Goal: Information Seeking & Learning: Learn about a topic

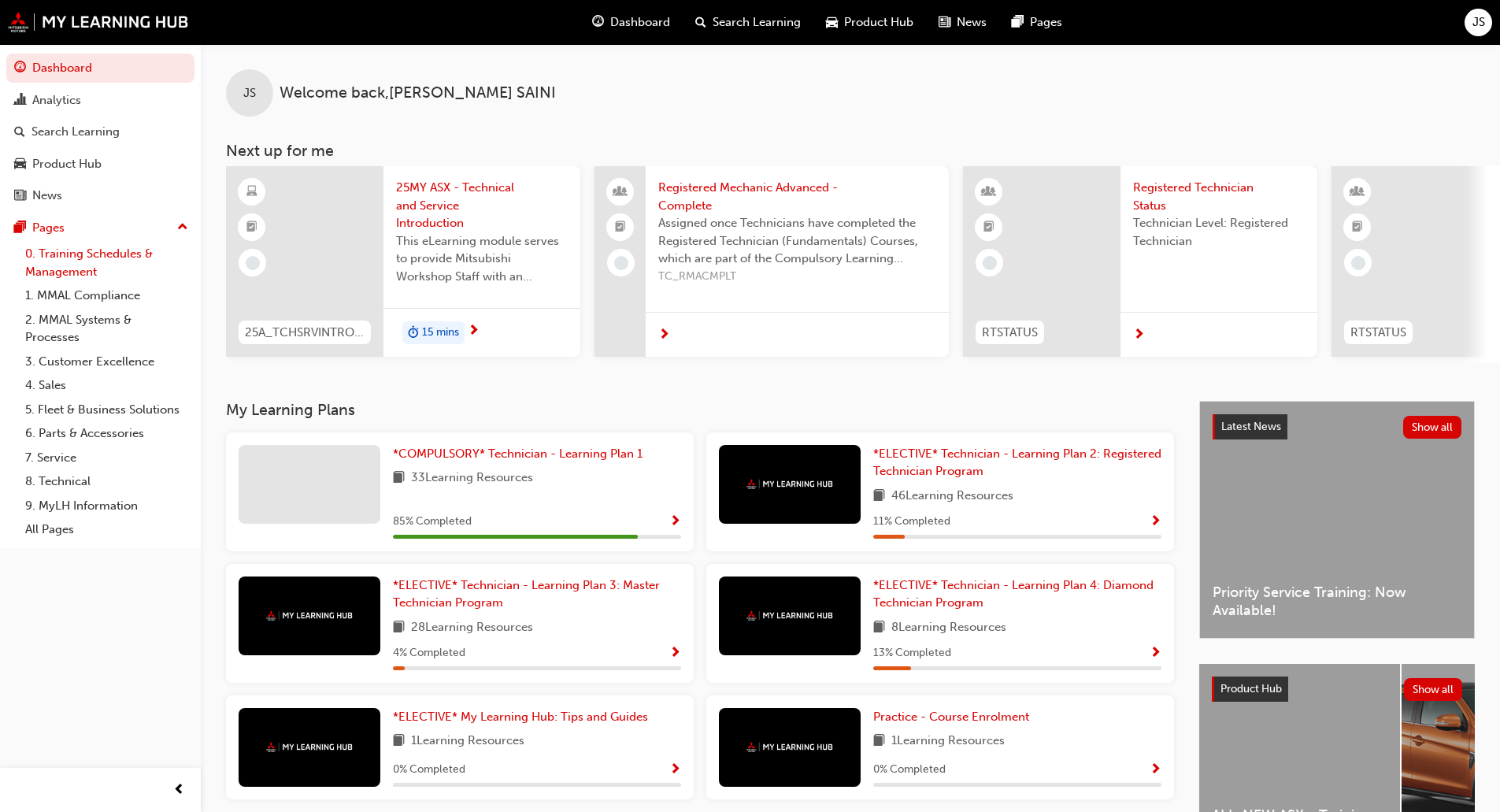
click at [89, 260] on link "0. Training Schedules & Management" at bounding box center [107, 262] width 176 height 42
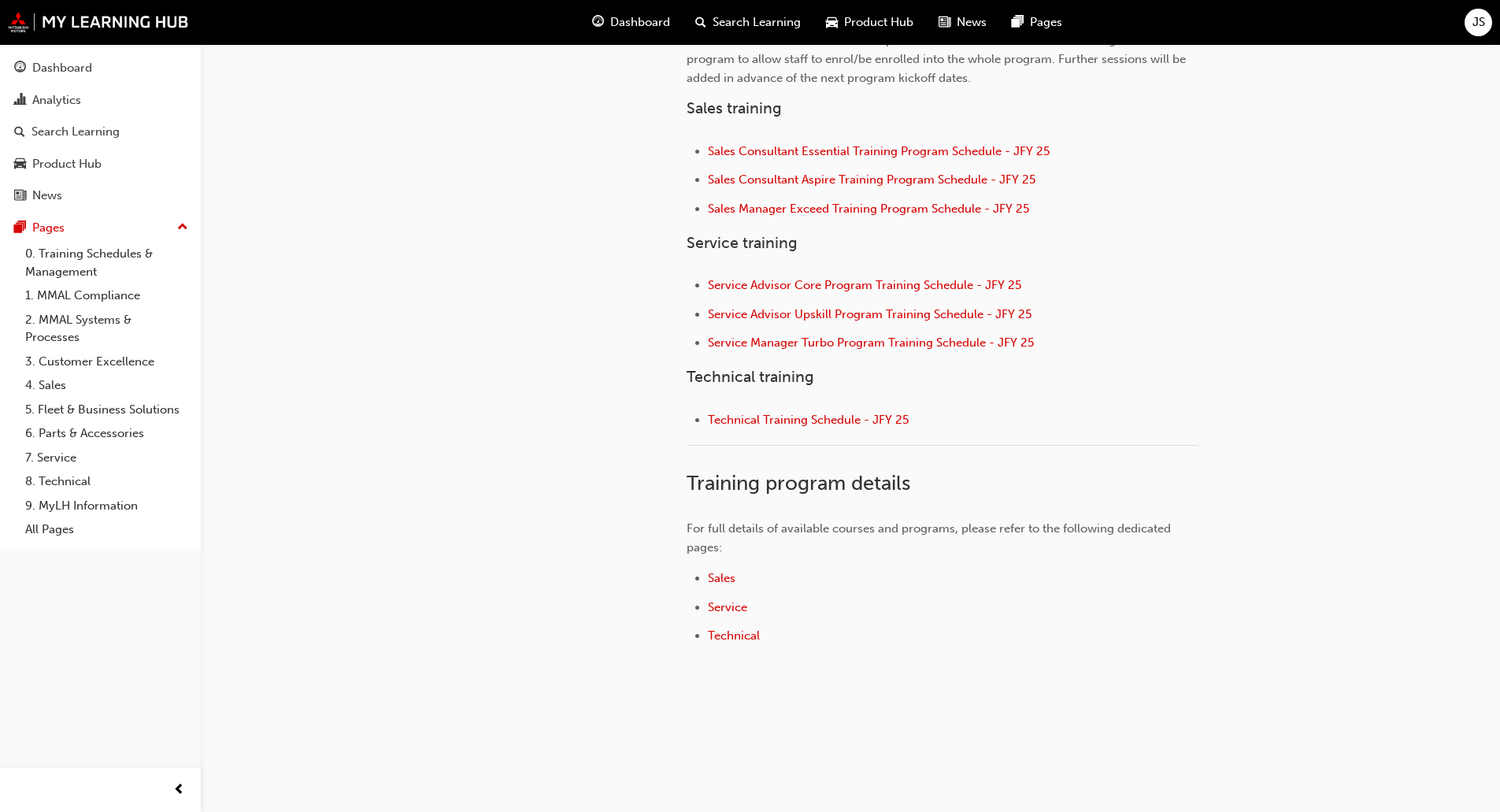
scroll to position [606, 0]
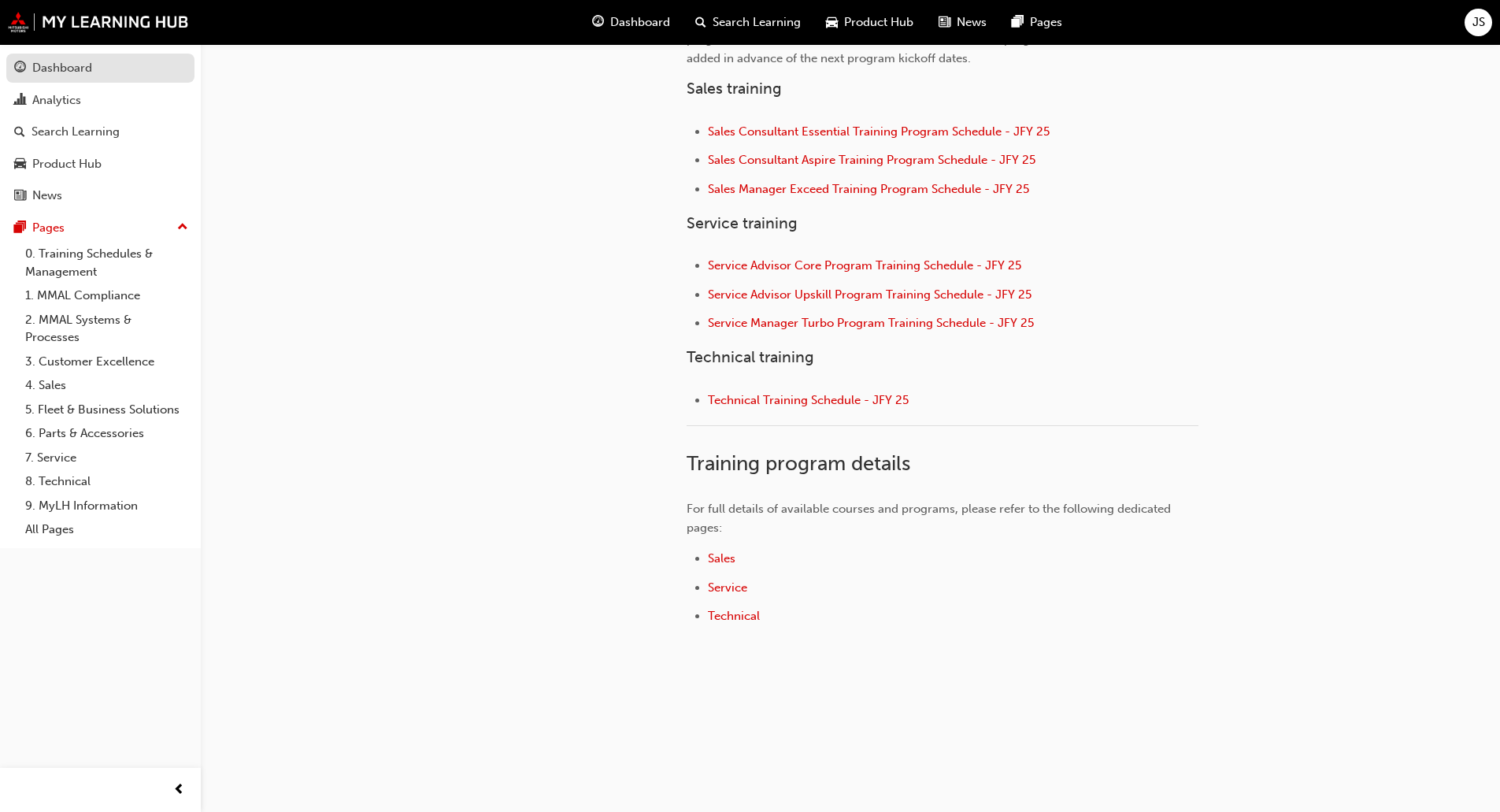
click at [88, 72] on div "Dashboard" at bounding box center [62, 68] width 60 height 18
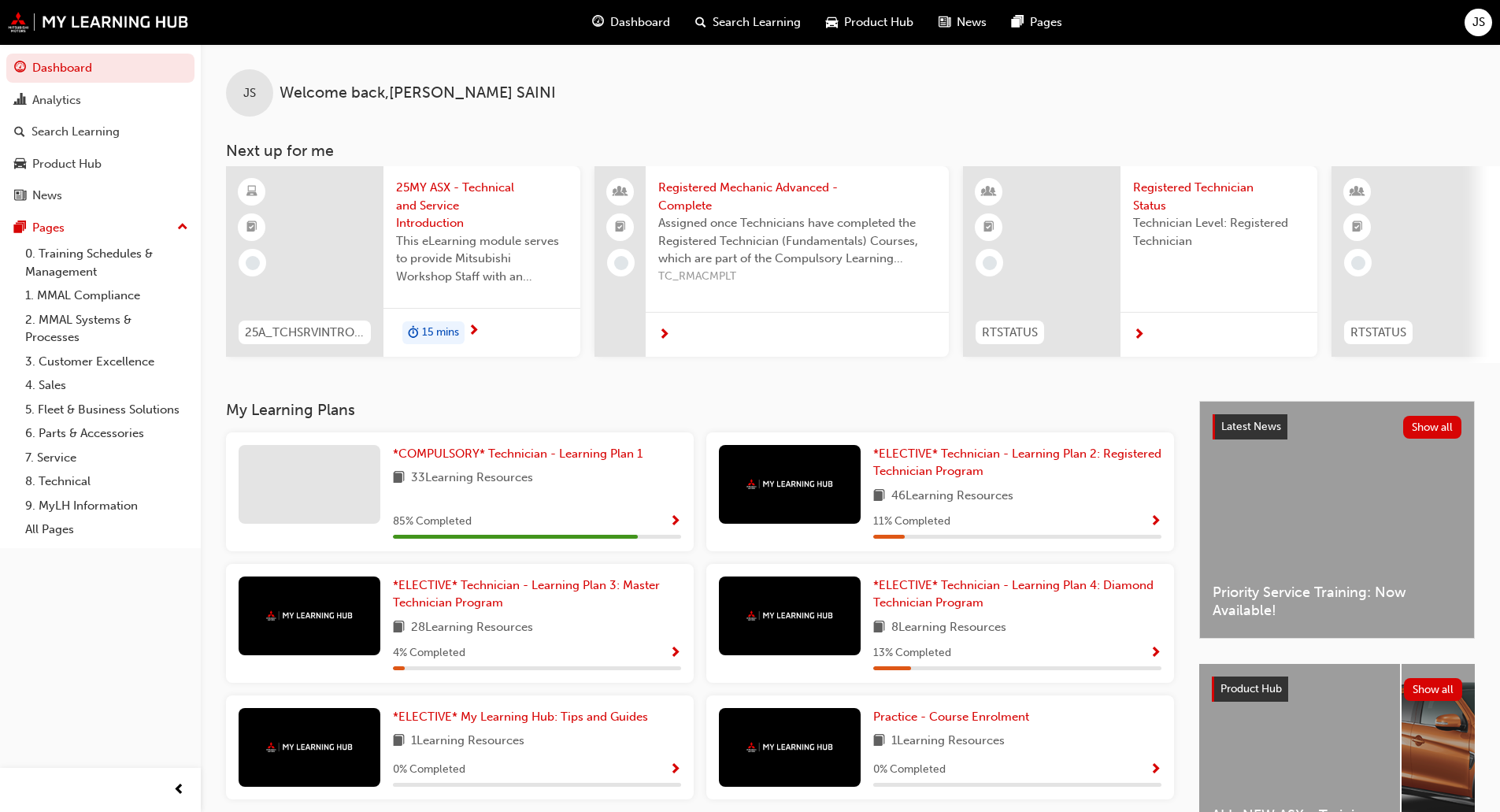
click at [508, 212] on span "25MY ASX - Technical and Service Introduction" at bounding box center [482, 206] width 172 height 54
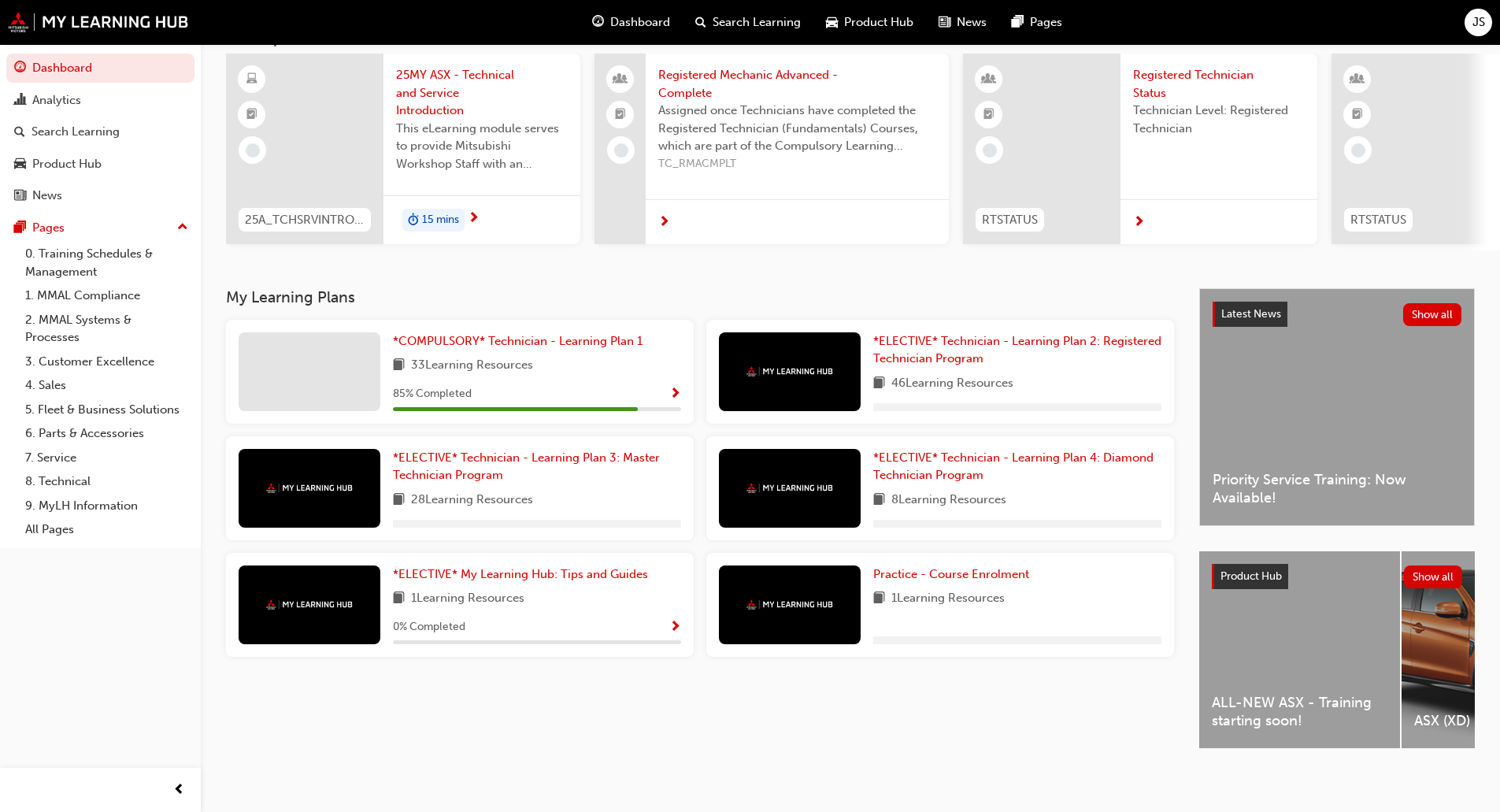
scroll to position [129, 0]
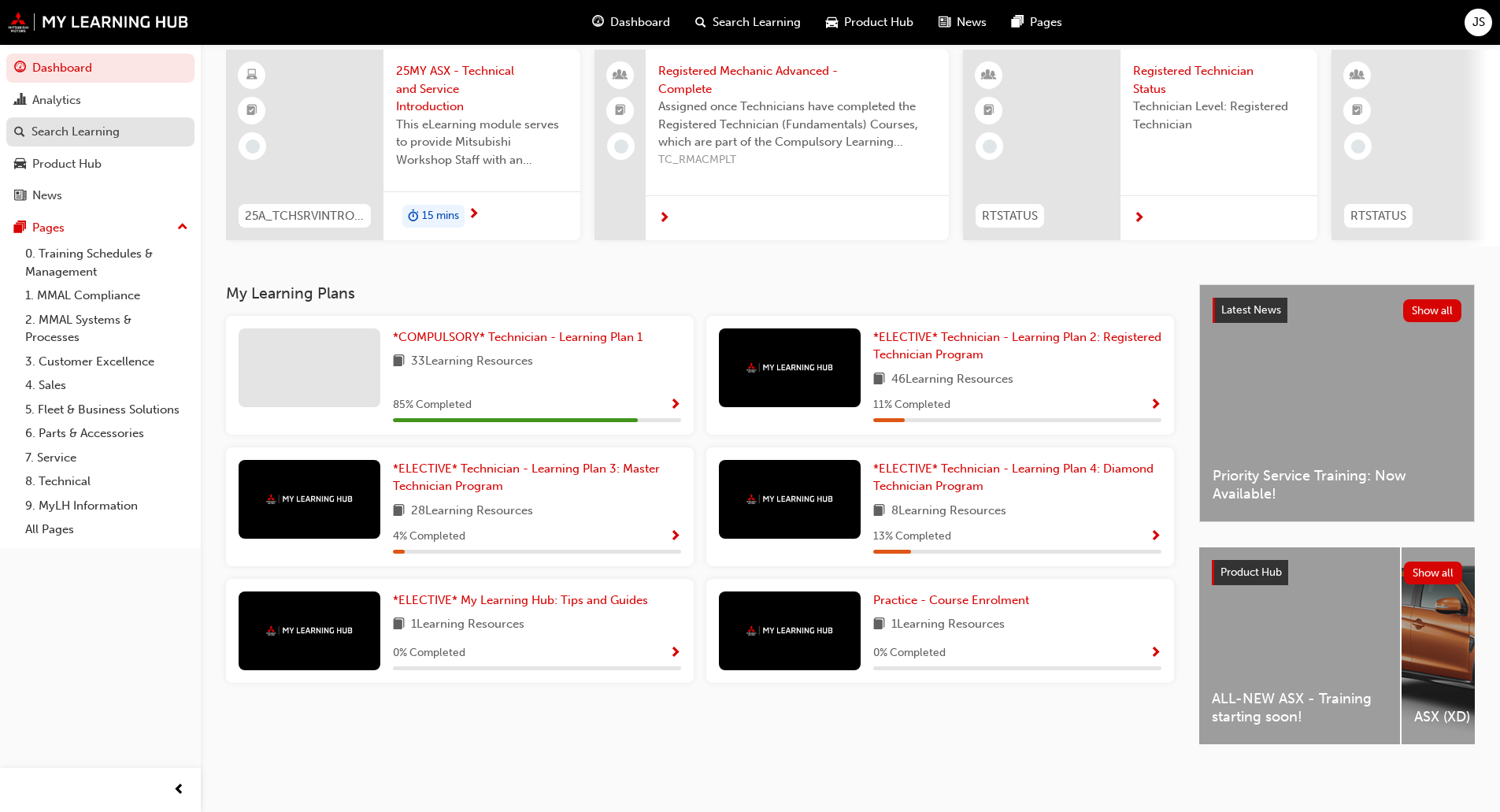
click at [90, 124] on div "Search Learning" at bounding box center [76, 131] width 89 height 18
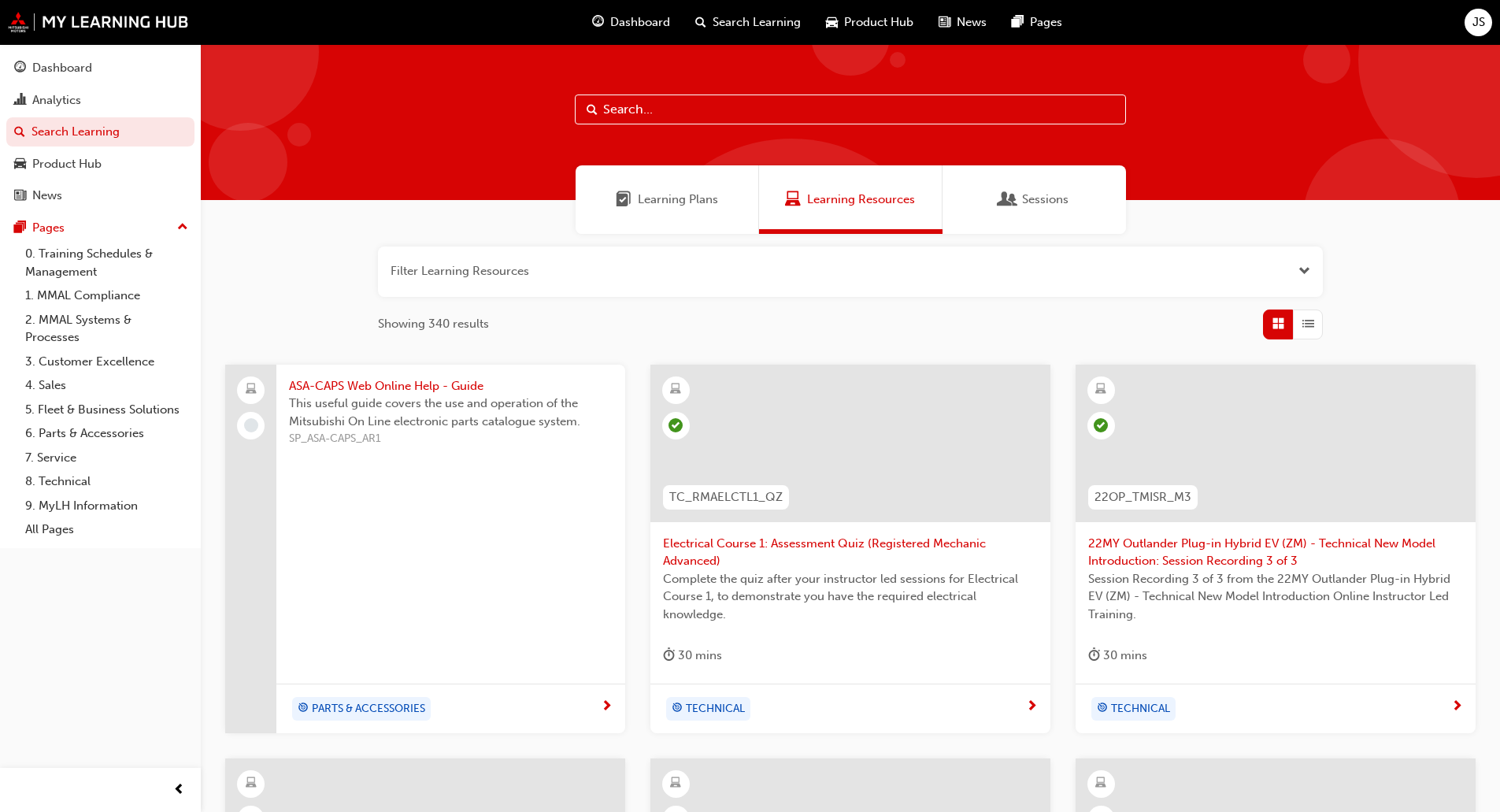
click at [1022, 202] on span "Sessions" at bounding box center [1045, 199] width 47 height 18
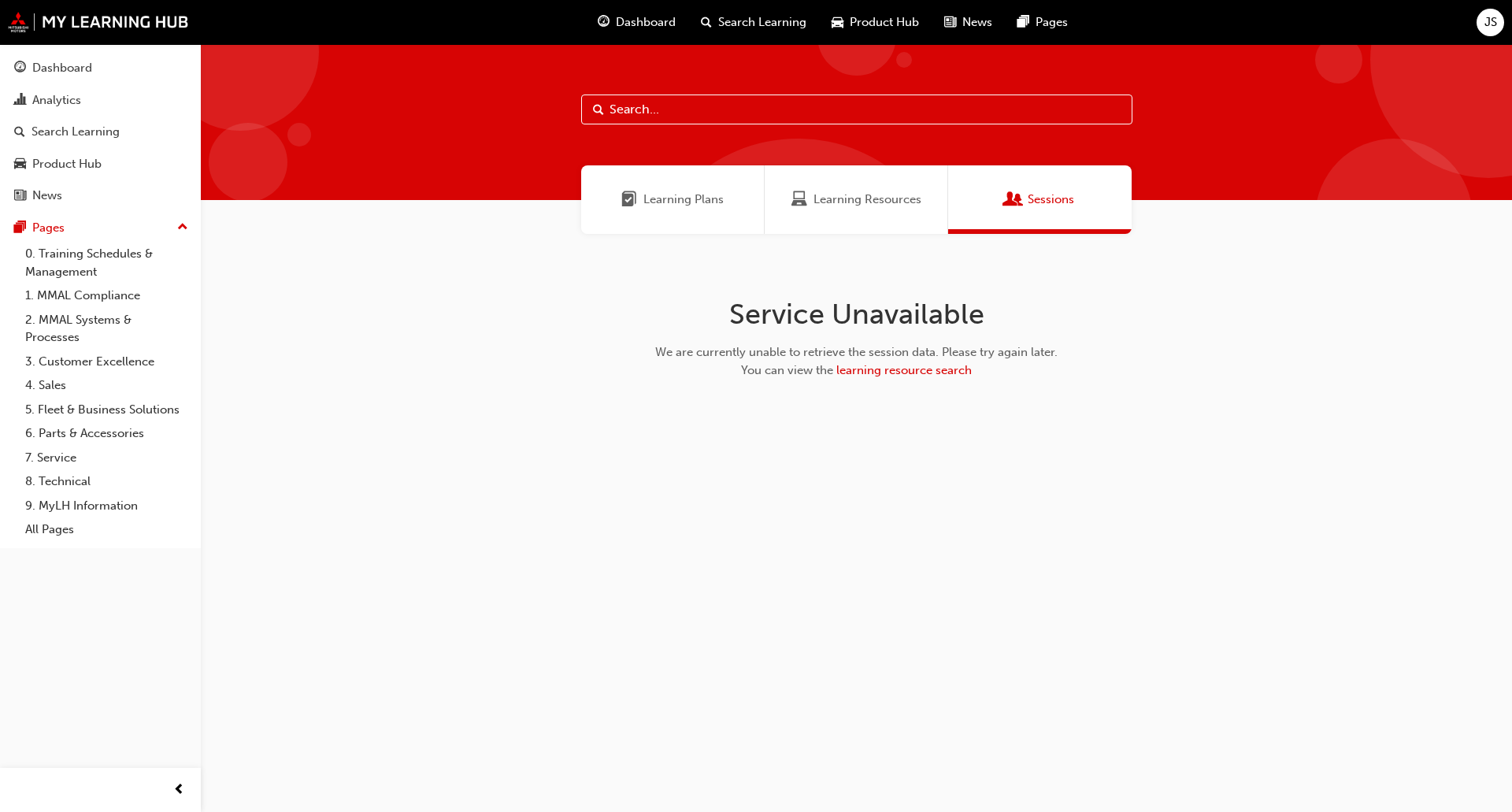
click at [711, 191] on span "Learning Plans" at bounding box center [684, 199] width 81 height 18
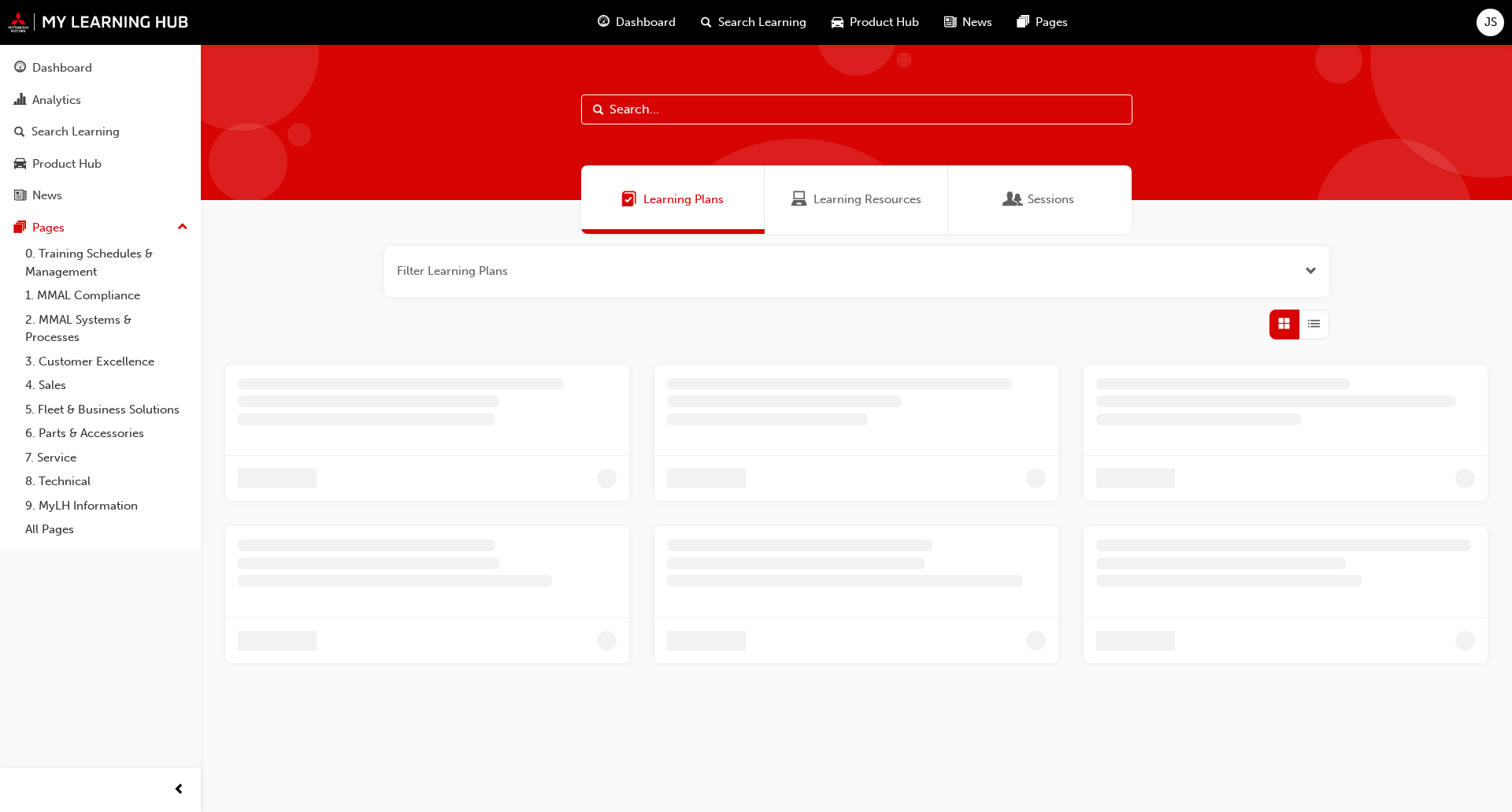
click at [871, 198] on span "Learning Resources" at bounding box center [868, 199] width 108 height 18
